Goal: Check status

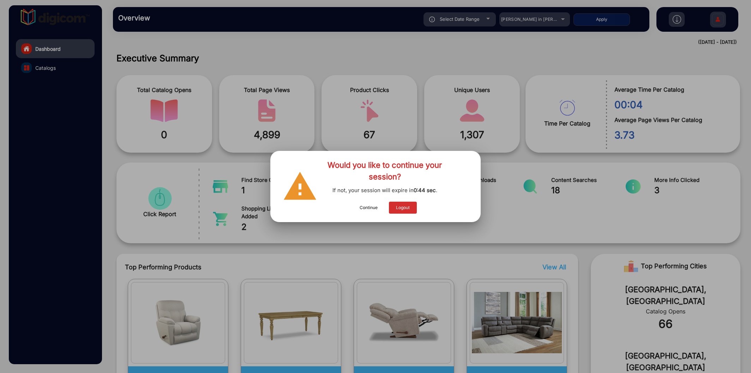
click at [365, 204] on button "Continue" at bounding box center [368, 208] width 32 height 12
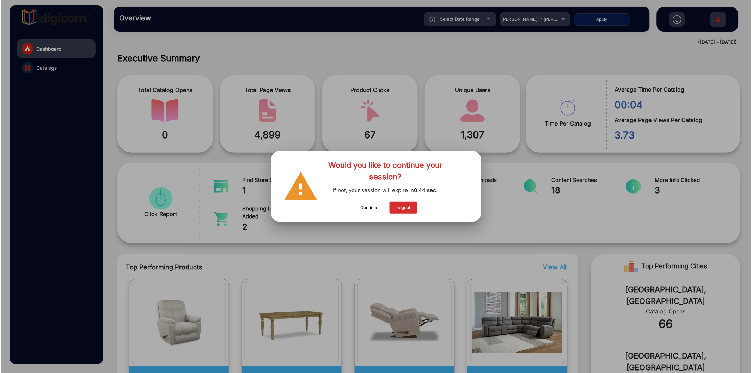
scroll to position [5, 0]
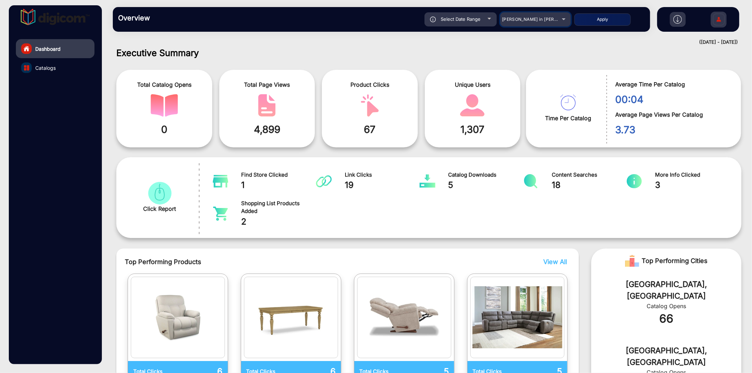
click at [534, 18] on span "[PERSON_NAME] in [PERSON_NAME]" at bounding box center [541, 19] width 78 height 5
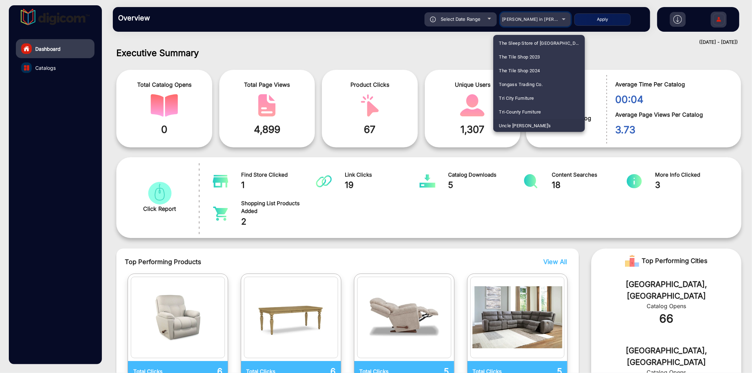
scroll to position [1749, 0]
click at [526, 124] on span "United Supermarket" at bounding box center [520, 126] width 42 height 14
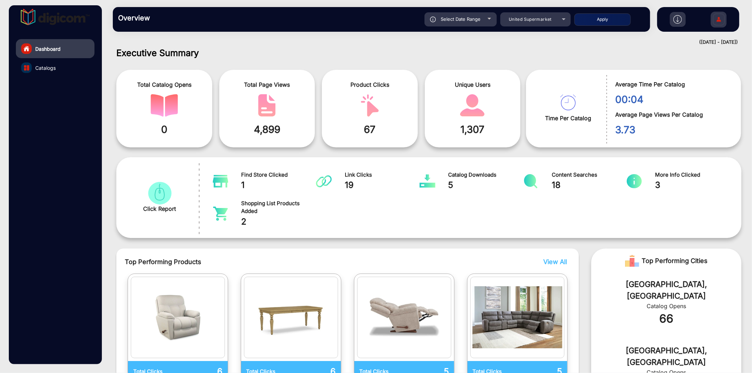
click at [476, 18] on span "Select Date Range" at bounding box center [461, 19] width 40 height 6
type input "[DATE]"
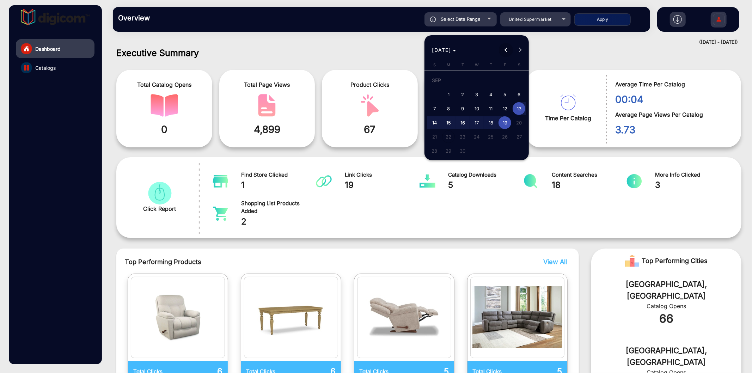
click at [503, 48] on span "Previous month" at bounding box center [506, 50] width 14 height 14
drag, startPoint x: 505, startPoint y: 78, endPoint x: 455, endPoint y: 138, distance: 78.0
click at [505, 78] on span "1" at bounding box center [505, 81] width 13 height 14
type input "[DATE]"
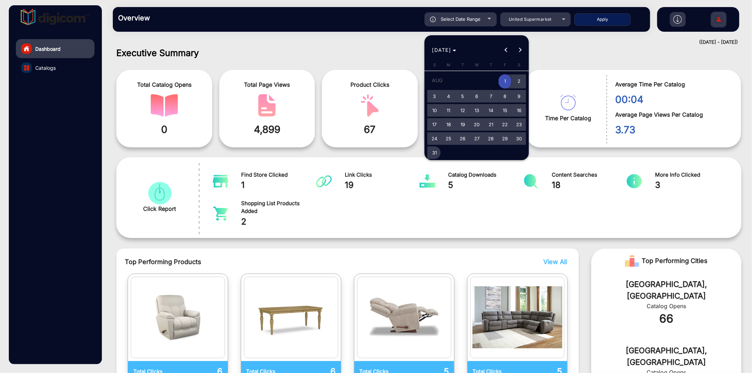
click at [435, 154] on span "31" at bounding box center [434, 152] width 13 height 13
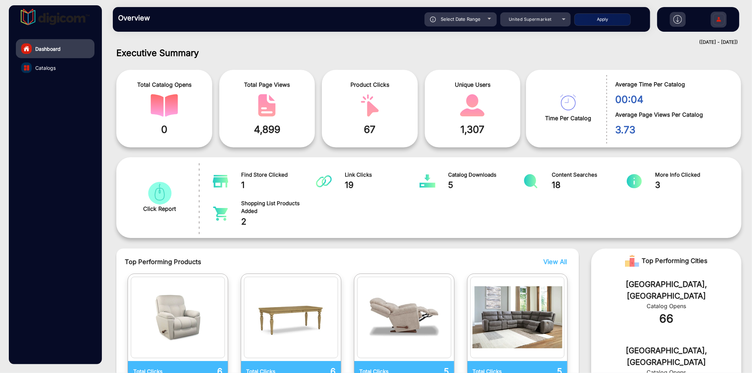
type input "[DATE]"
click at [602, 16] on button "Apply" at bounding box center [603, 19] width 56 height 12
type input "[DATE]"
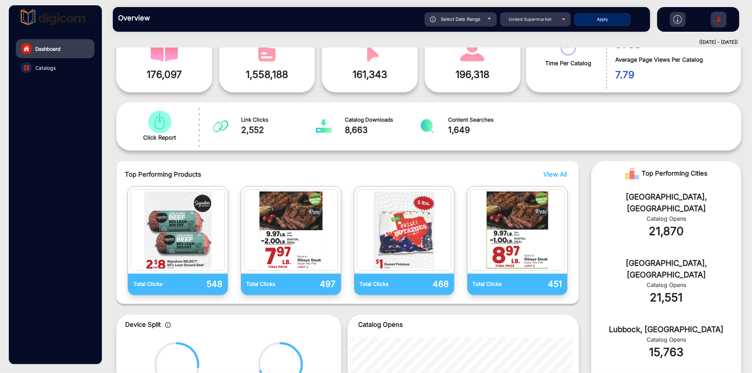
scroll to position [52, 0]
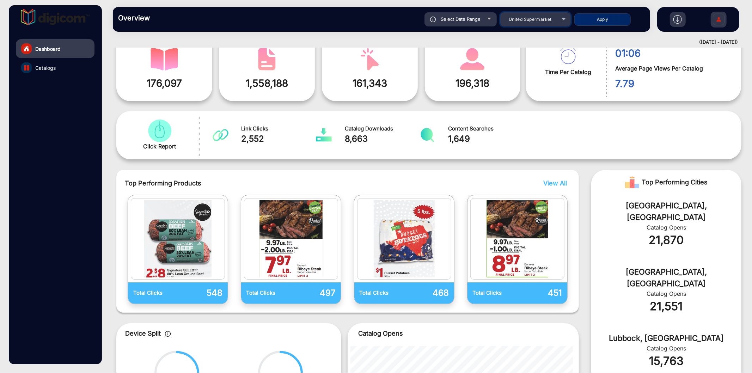
click at [534, 19] on span "United Supermarket" at bounding box center [530, 19] width 43 height 5
